Goal: Check status: Check status

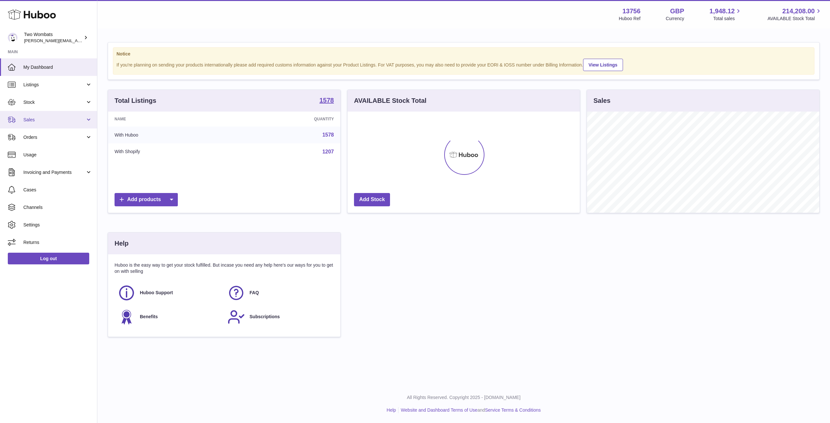
scroll to position [101, 232]
click at [89, 106] on link "Stock" at bounding box center [48, 102] width 97 height 18
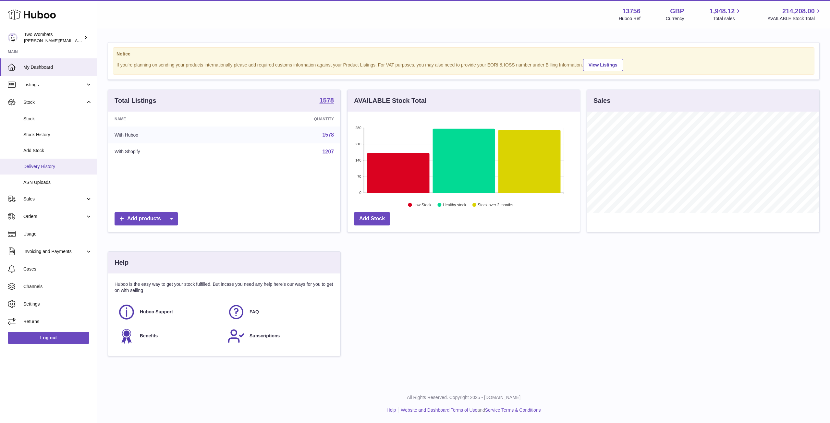
click at [83, 164] on span "Delivery History" at bounding box center [57, 167] width 69 height 6
click at [71, 177] on link "ASN Uploads" at bounding box center [48, 183] width 97 height 16
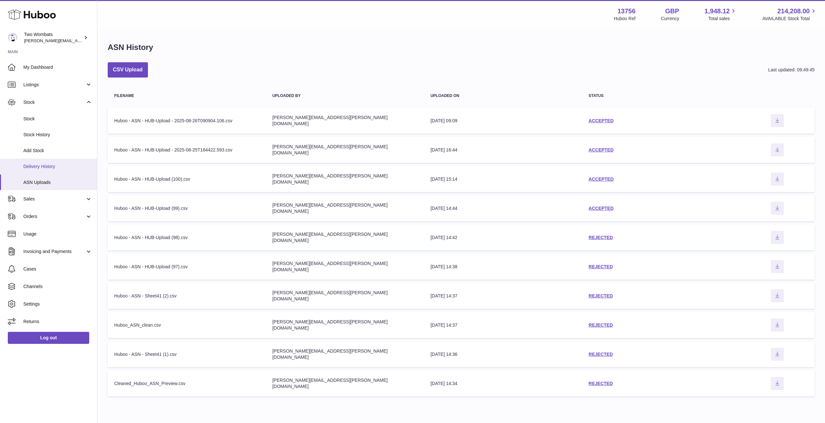
click at [44, 169] on span "Delivery History" at bounding box center [57, 167] width 69 height 6
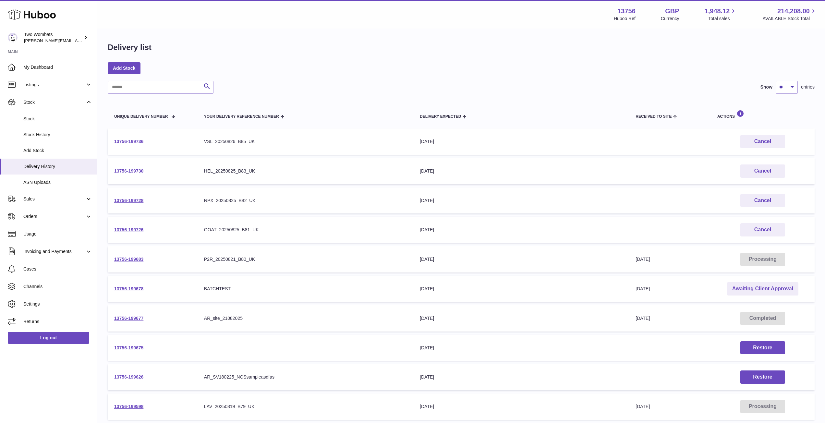
click at [137, 140] on link "13756-199736" at bounding box center [128, 141] width 29 height 5
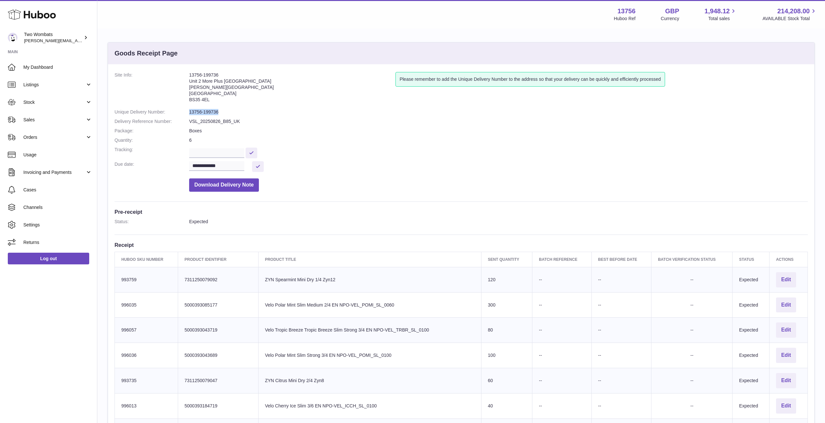
drag, startPoint x: 218, startPoint y: 111, endPoint x: 180, endPoint y: 112, distance: 38.3
click at [180, 112] on dl "**********" at bounding box center [462, 133] width 694 height 123
copy dl "13756-199736"
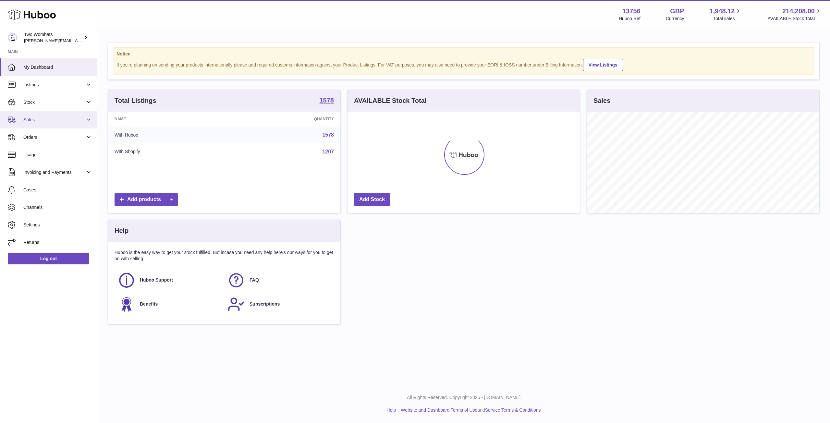
scroll to position [324514, 324383]
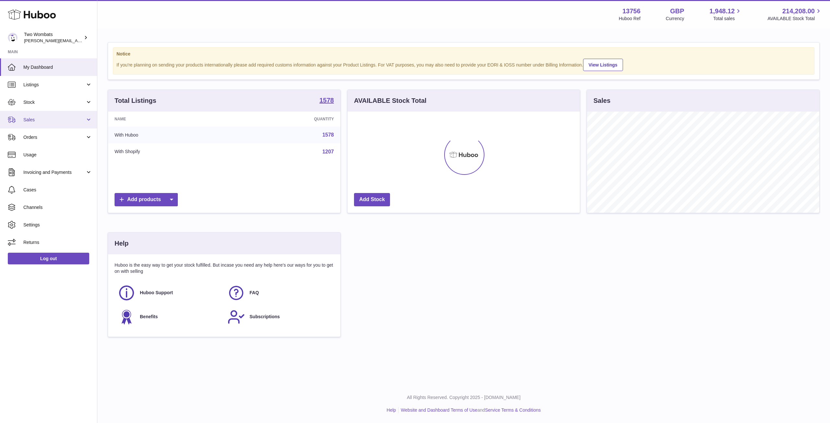
click at [88, 114] on link "Sales" at bounding box center [48, 120] width 97 height 18
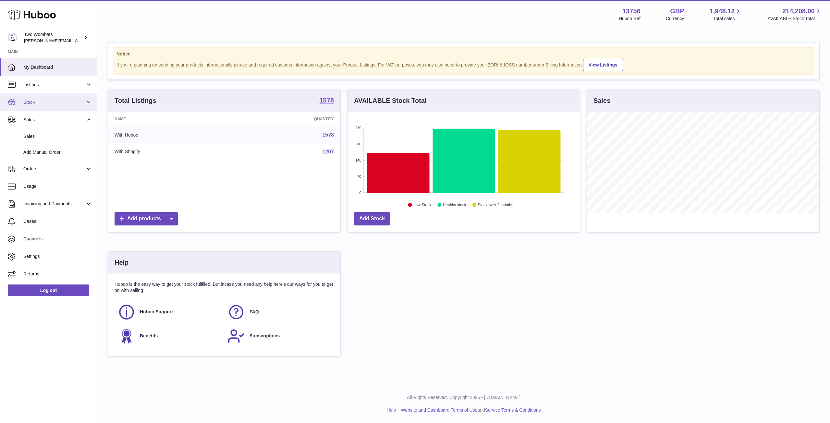
click at [90, 106] on link "Stock" at bounding box center [48, 102] width 97 height 18
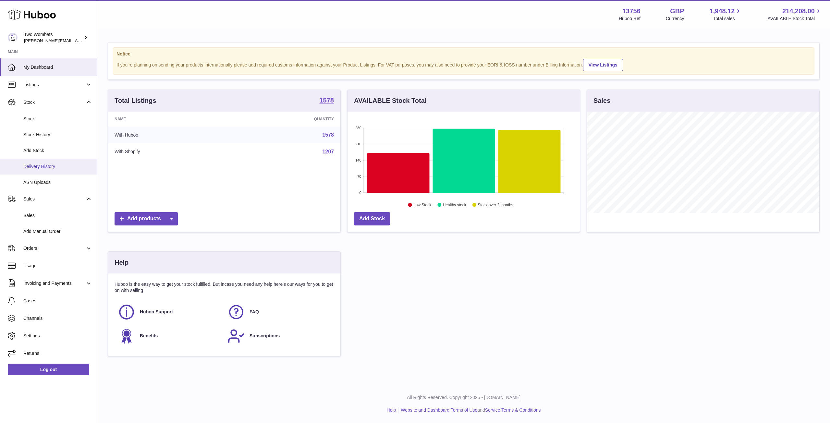
click at [48, 163] on link "Delivery History" at bounding box center [48, 167] width 97 height 16
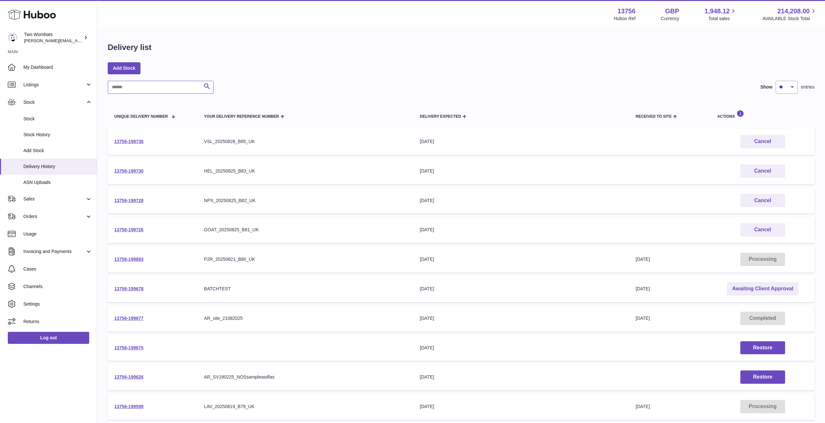
click at [160, 86] on input "text" at bounding box center [161, 87] width 106 height 13
paste input "**********"
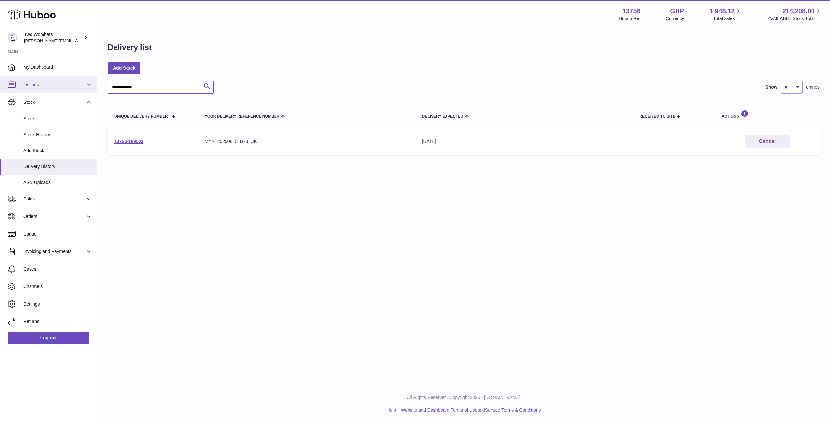
drag, startPoint x: 143, startPoint y: 89, endPoint x: 80, endPoint y: 87, distance: 63.3
click at [80, 87] on div "**********" at bounding box center [415, 211] width 830 height 423
paste input "text"
type input "**********"
click at [143, 143] on link "13756-199551" at bounding box center [128, 141] width 29 height 5
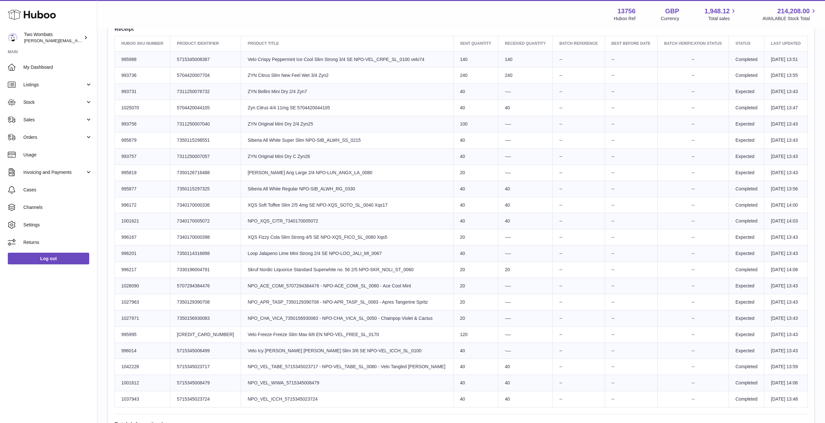
scroll to position [249, 0]
